Goal: Information Seeking & Learning: Learn about a topic

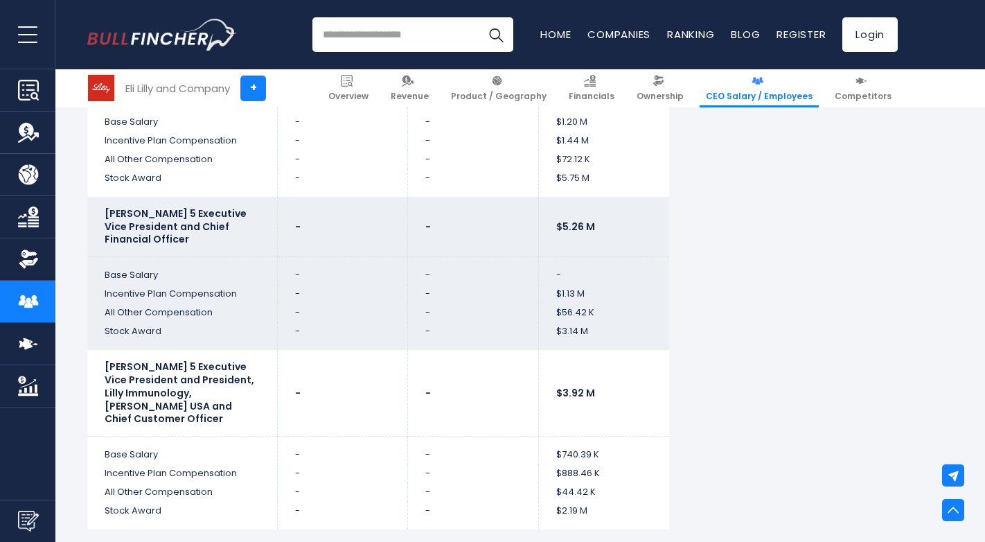
scroll to position [5196, 0]
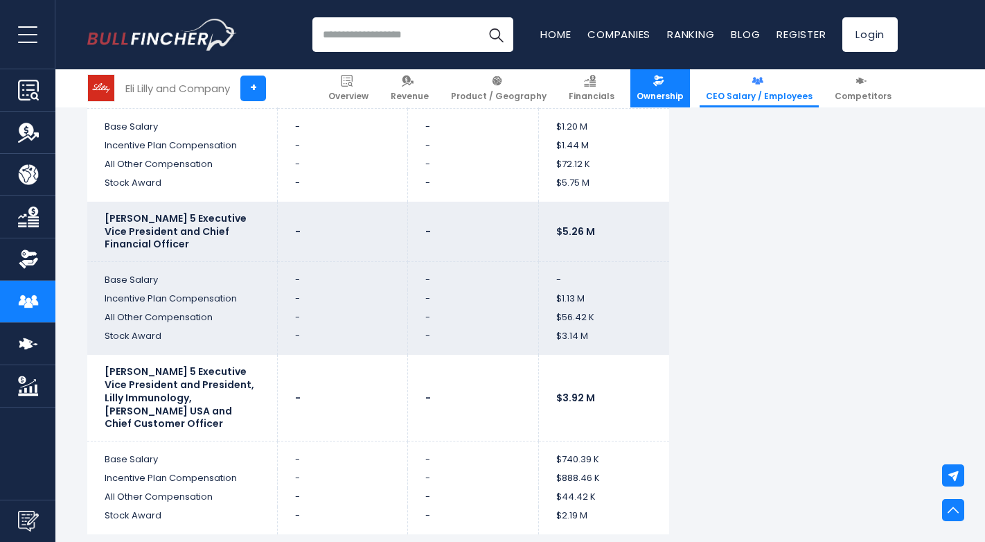
click at [679, 97] on span "Ownership" at bounding box center [660, 96] width 47 height 11
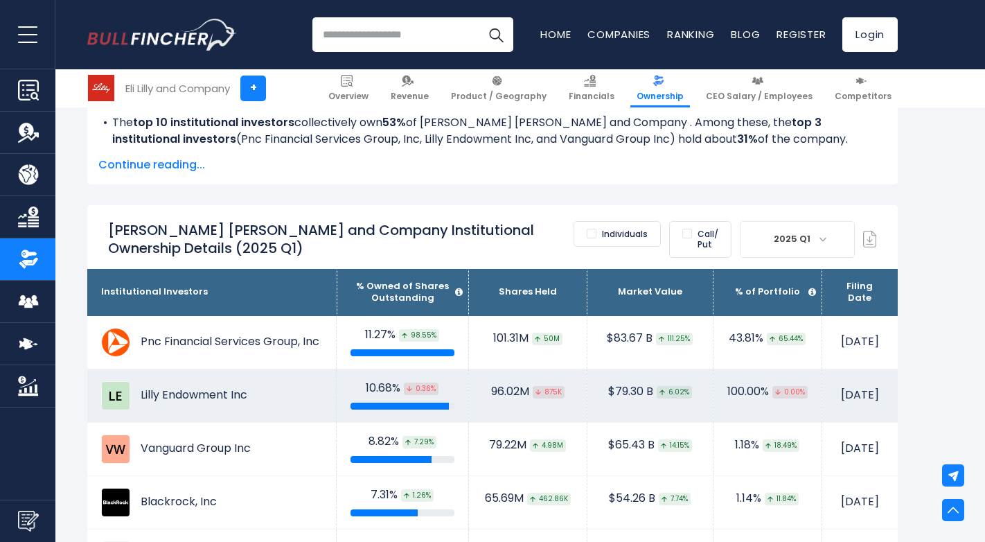
scroll to position [762, 0]
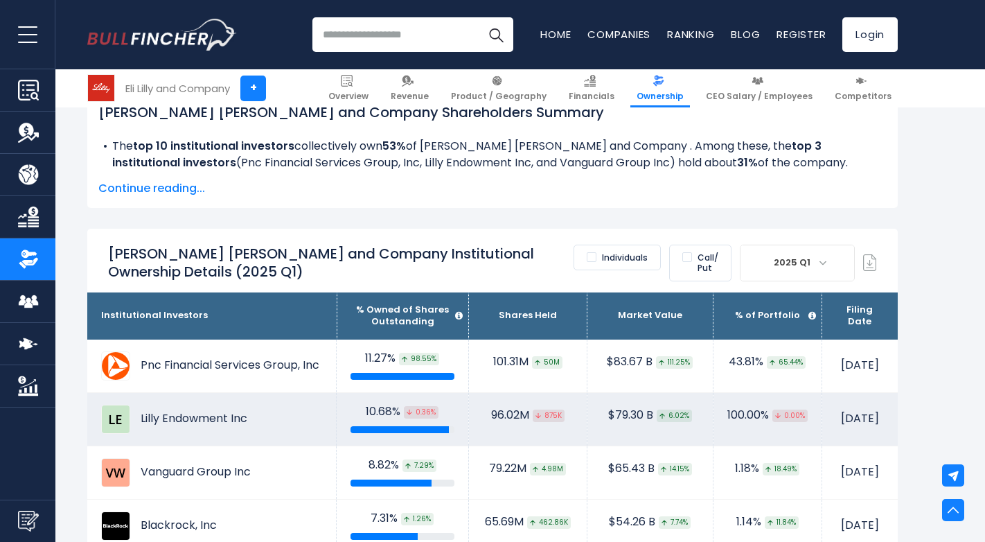
click at [202, 393] on td "Lilly Endowment Inc" at bounding box center [211, 419] width 249 height 53
click at [205, 393] on td "Lilly Endowment Inc" at bounding box center [211, 419] width 249 height 53
click at [114, 405] on img at bounding box center [115, 419] width 29 height 29
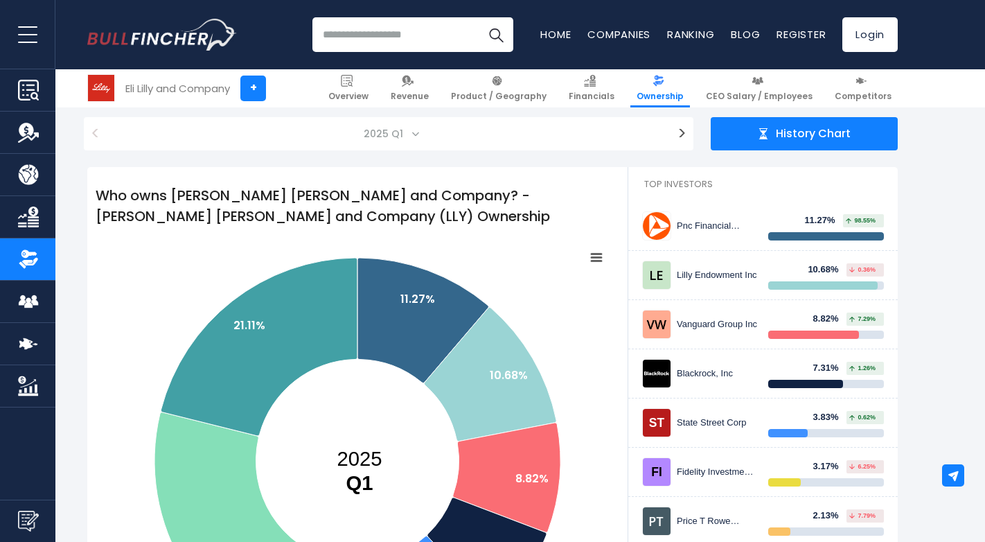
scroll to position [0, 0]
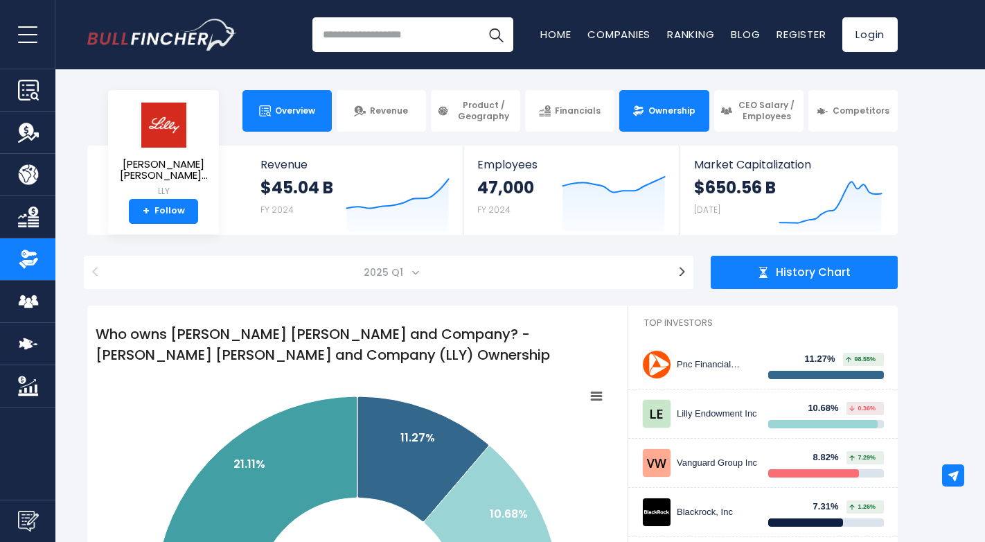
click at [281, 116] on link "Overview" at bounding box center [286, 111] width 89 height 42
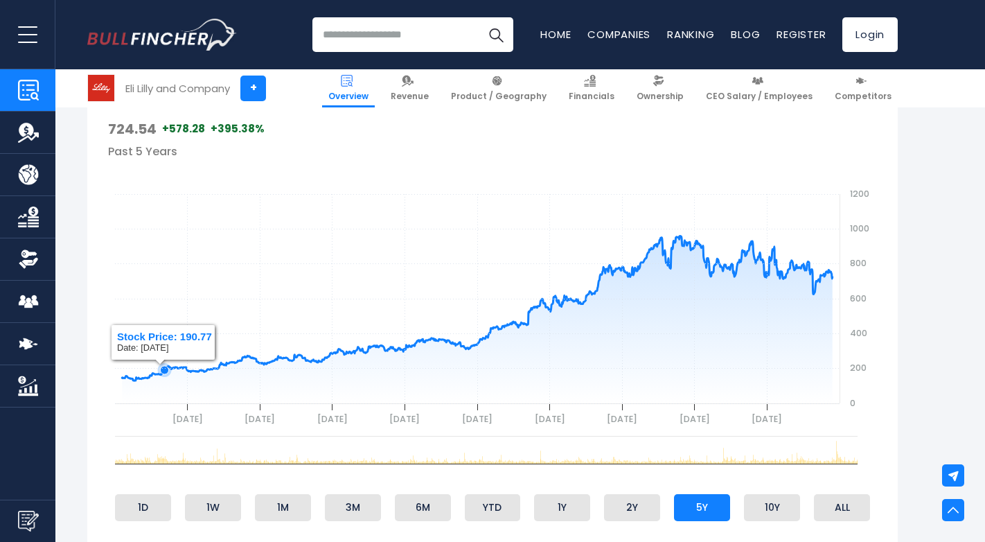
scroll to position [416, 0]
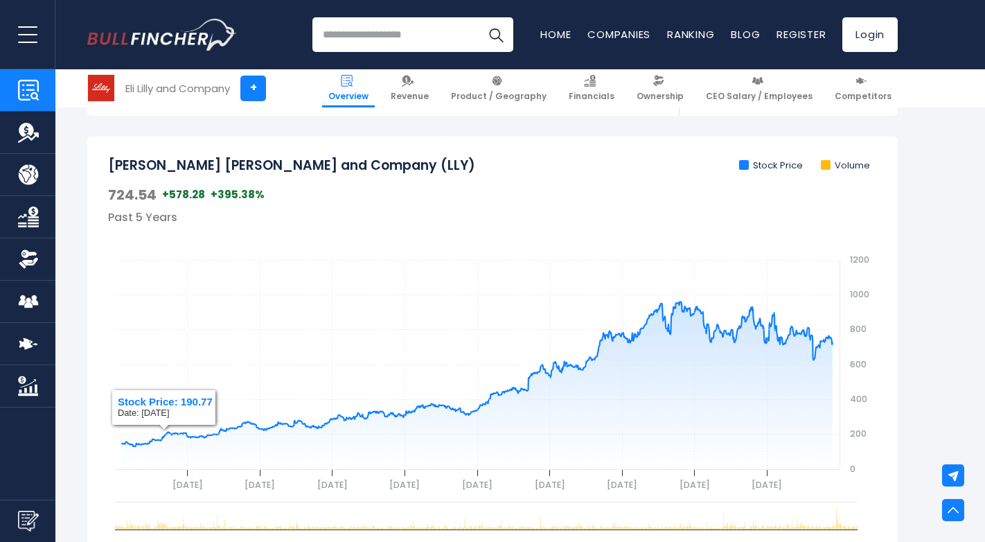
click at [400, 17] on div "Recent searches Trending searches Apple Overview Tesla Financials Home" at bounding box center [492, 34] width 811 height 69
click at [400, 41] on input "search" at bounding box center [412, 34] width 201 height 35
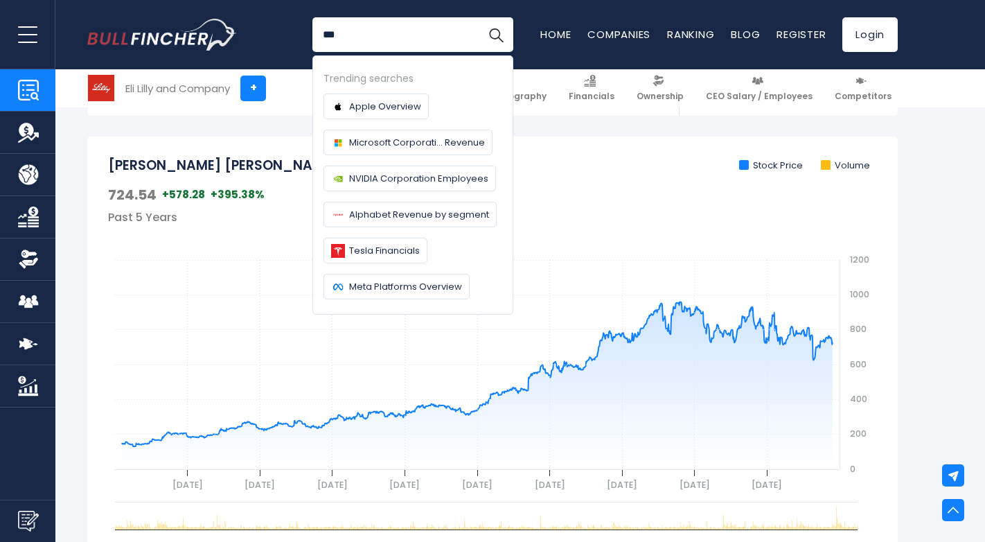
type input "***"
click at [479, 17] on button "Search" at bounding box center [496, 34] width 35 height 35
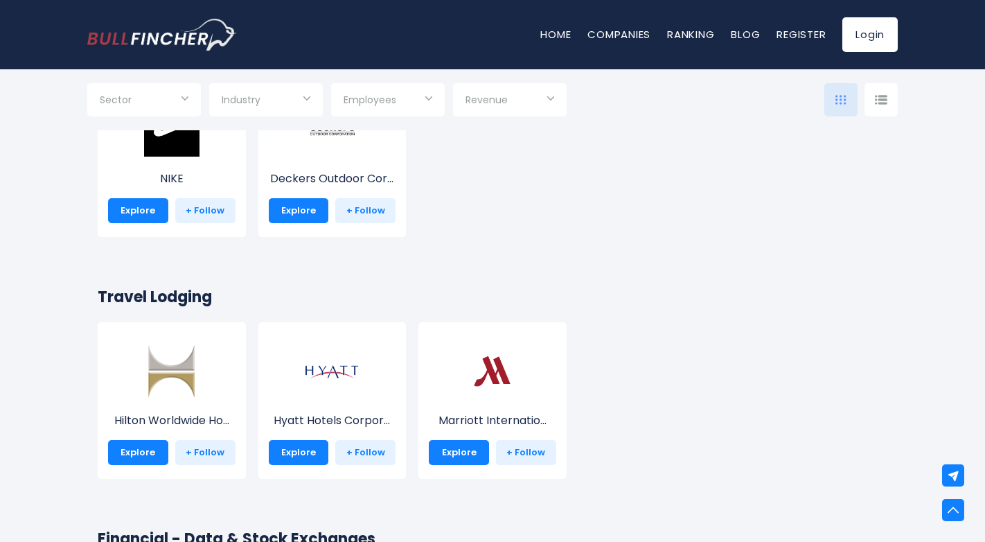
scroll to position [5542, 0]
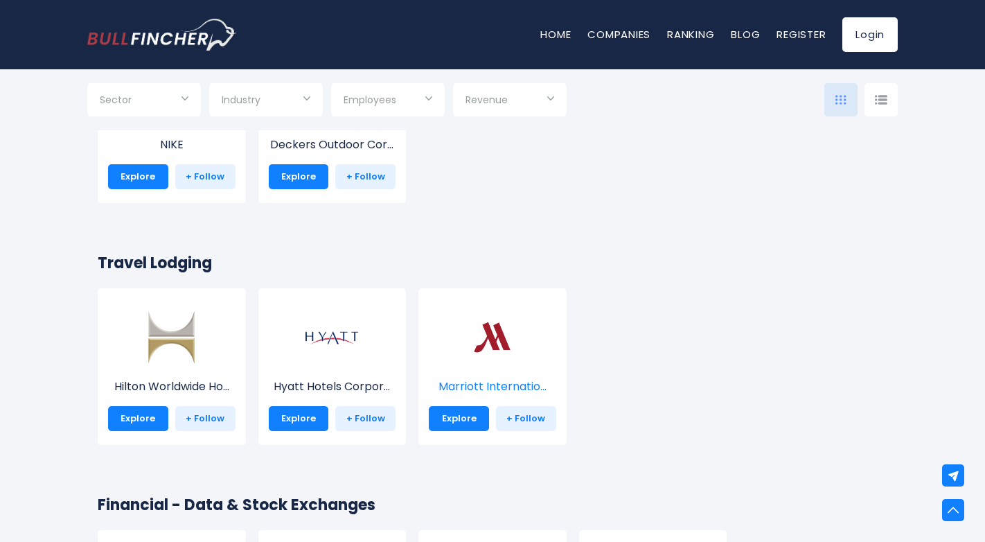
click at [495, 359] on img at bounding box center [492, 336] width 55 height 55
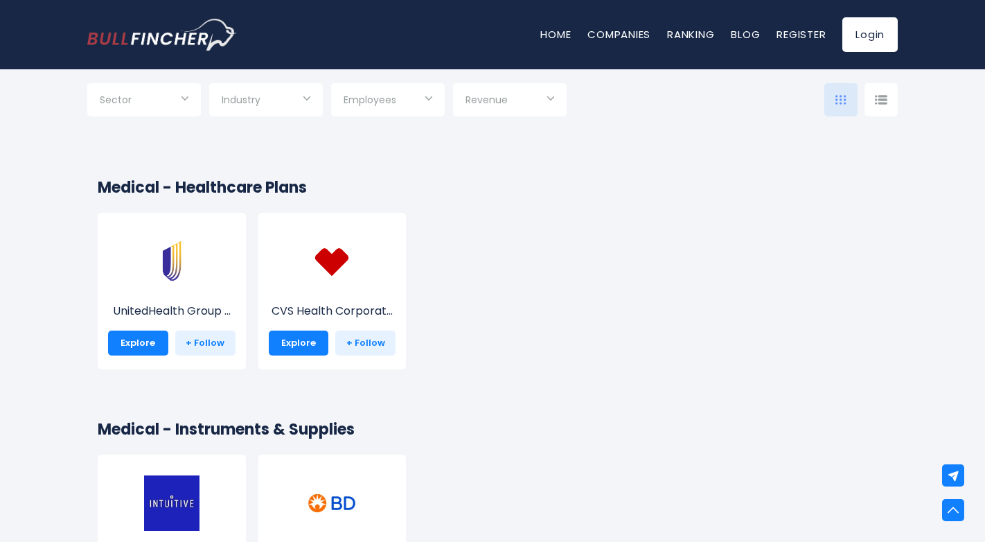
scroll to position [16073, 0]
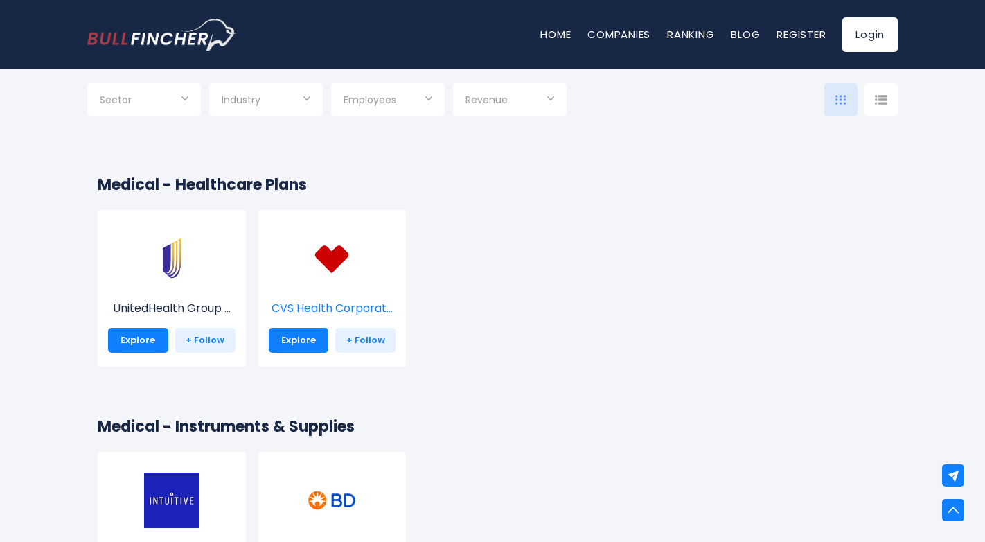
click at [336, 276] on img at bounding box center [331, 258] width 55 height 55
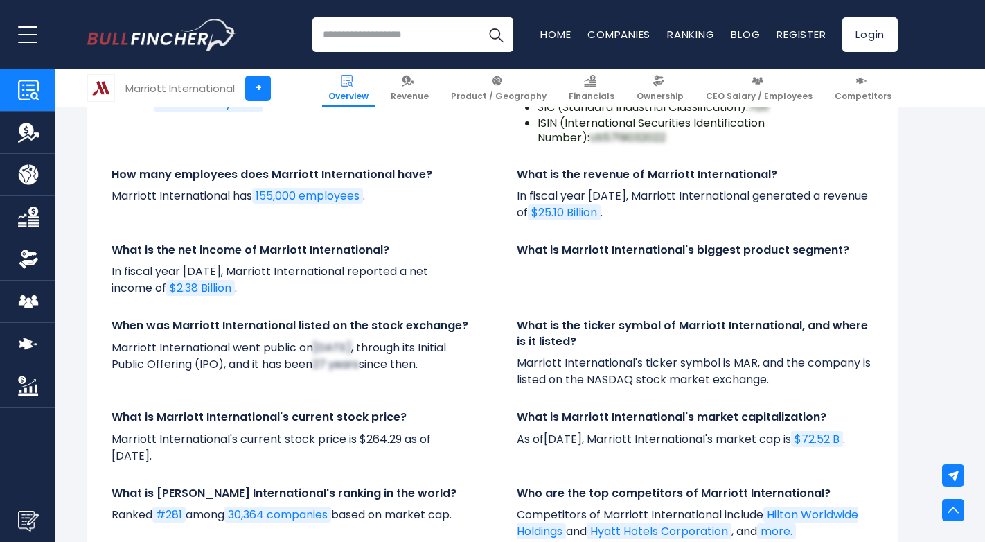
scroll to position [4850, 0]
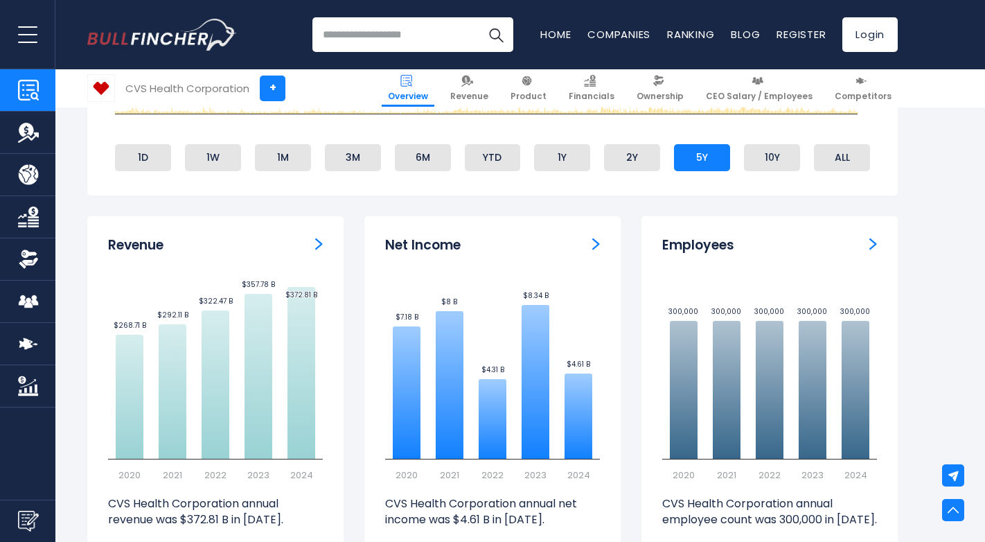
scroll to position [901, 0]
